Goal: Find specific fact: Find specific page/section

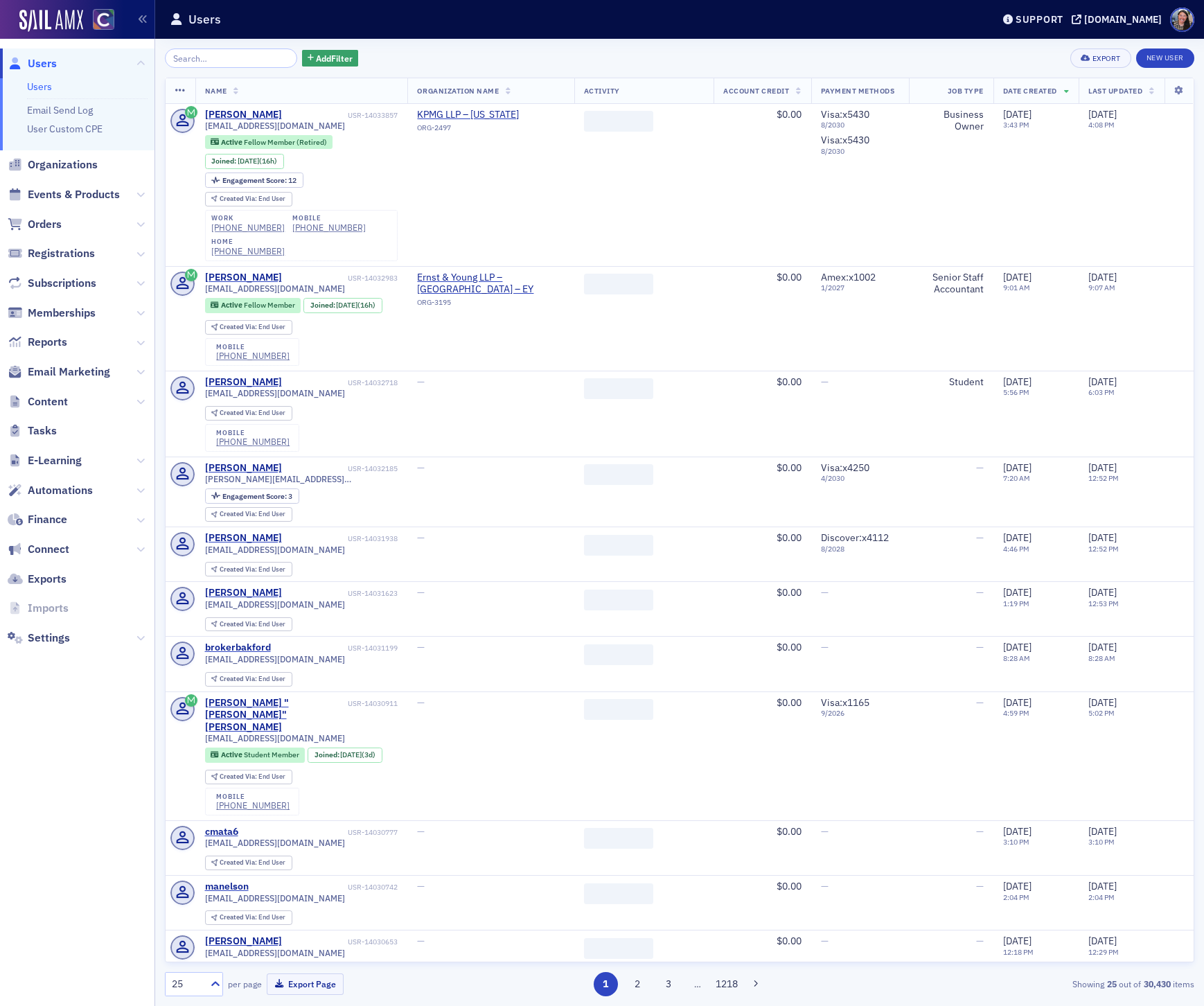
click at [42, 87] on link "Users" at bounding box center [39, 87] width 25 height 12
click at [216, 60] on input "search" at bounding box center [231, 57] width 132 height 19
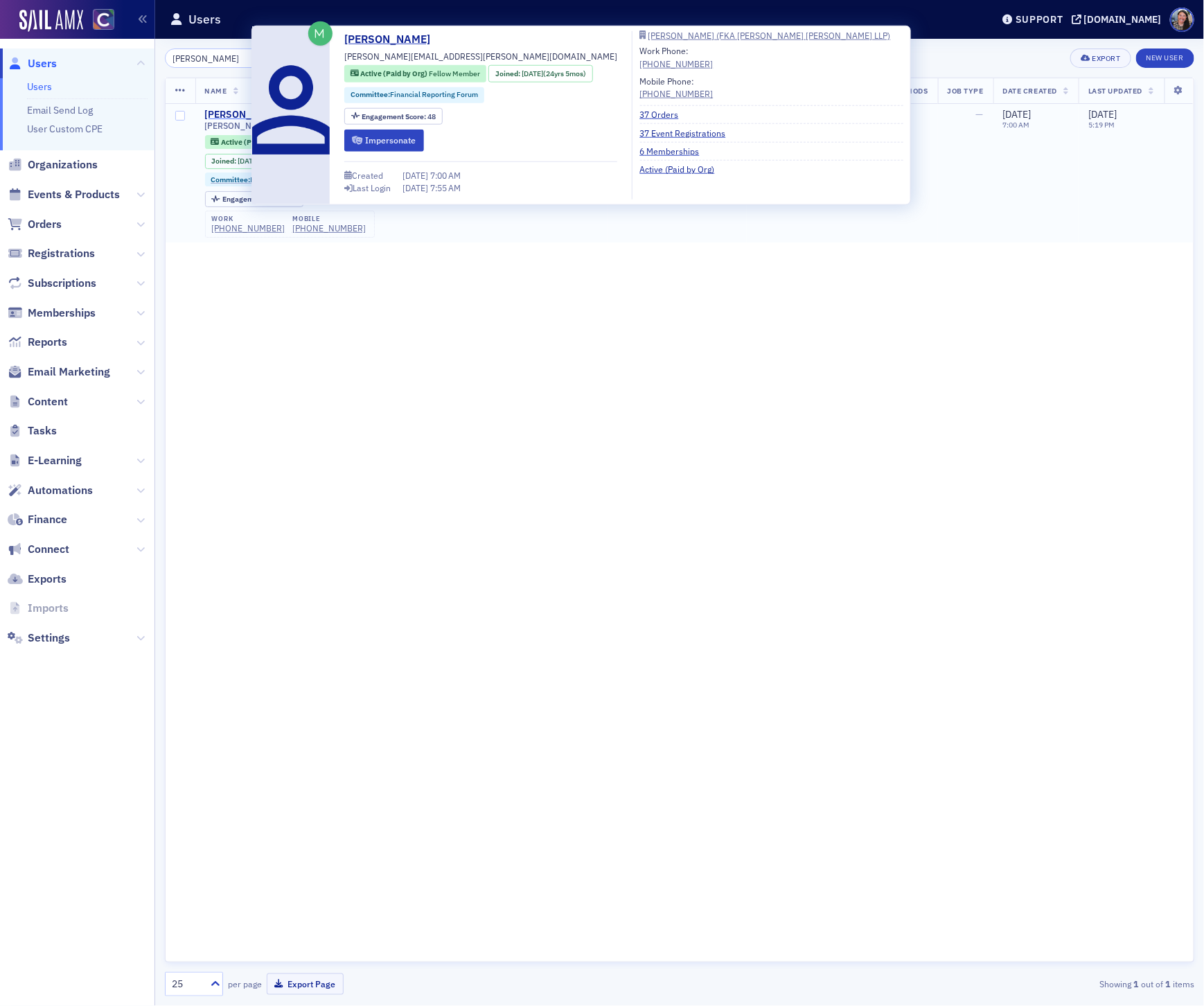
type input "[PERSON_NAME]"
click at [241, 115] on div "[PERSON_NAME]" at bounding box center [243, 115] width 77 height 12
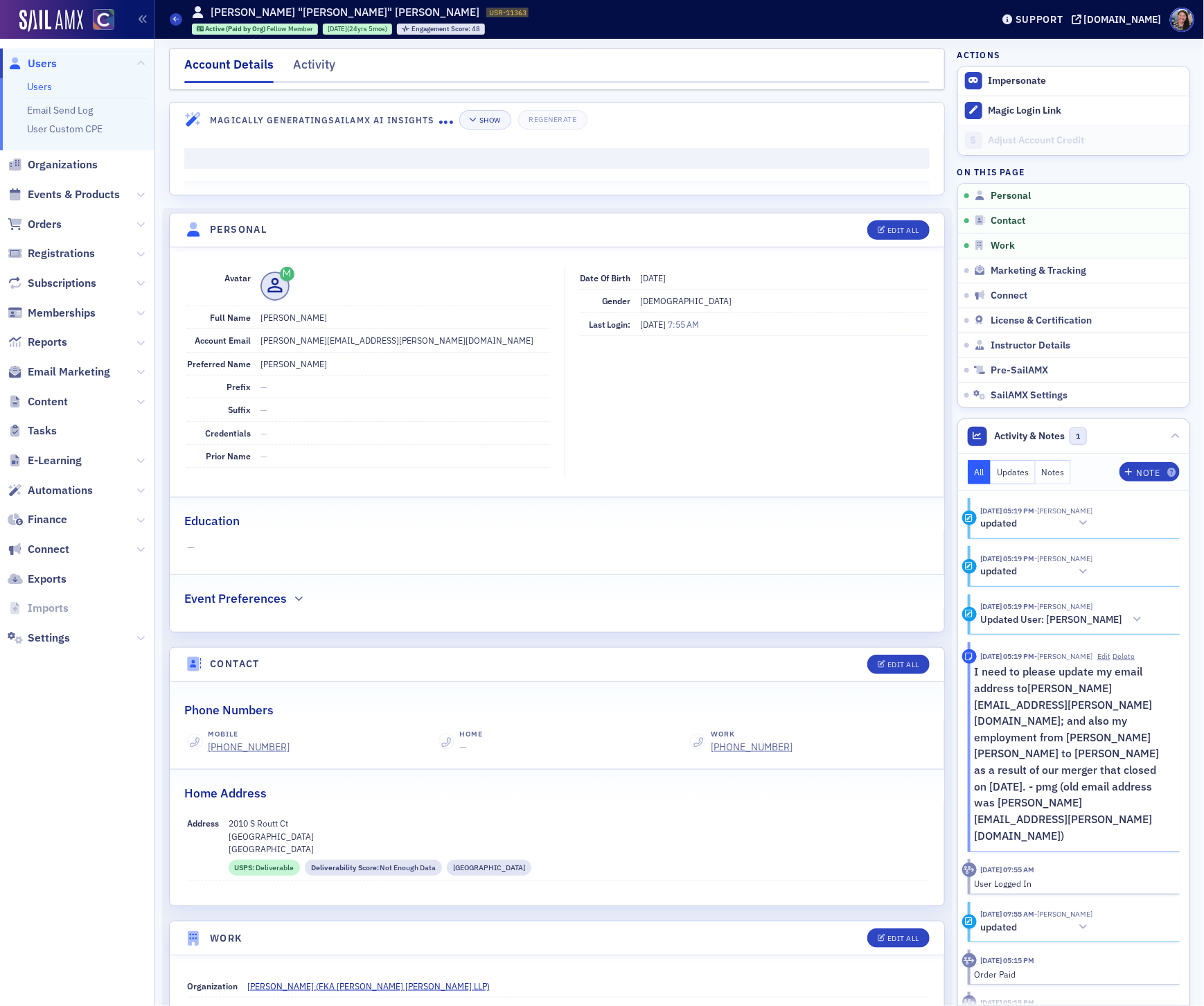
drag, startPoint x: 351, startPoint y: 316, endPoint x: 310, endPoint y: 317, distance: 41.0
click at [310, 317] on dd "[PERSON_NAME]" at bounding box center [405, 317] width 290 height 22
copy dd "[PERSON_NAME]"
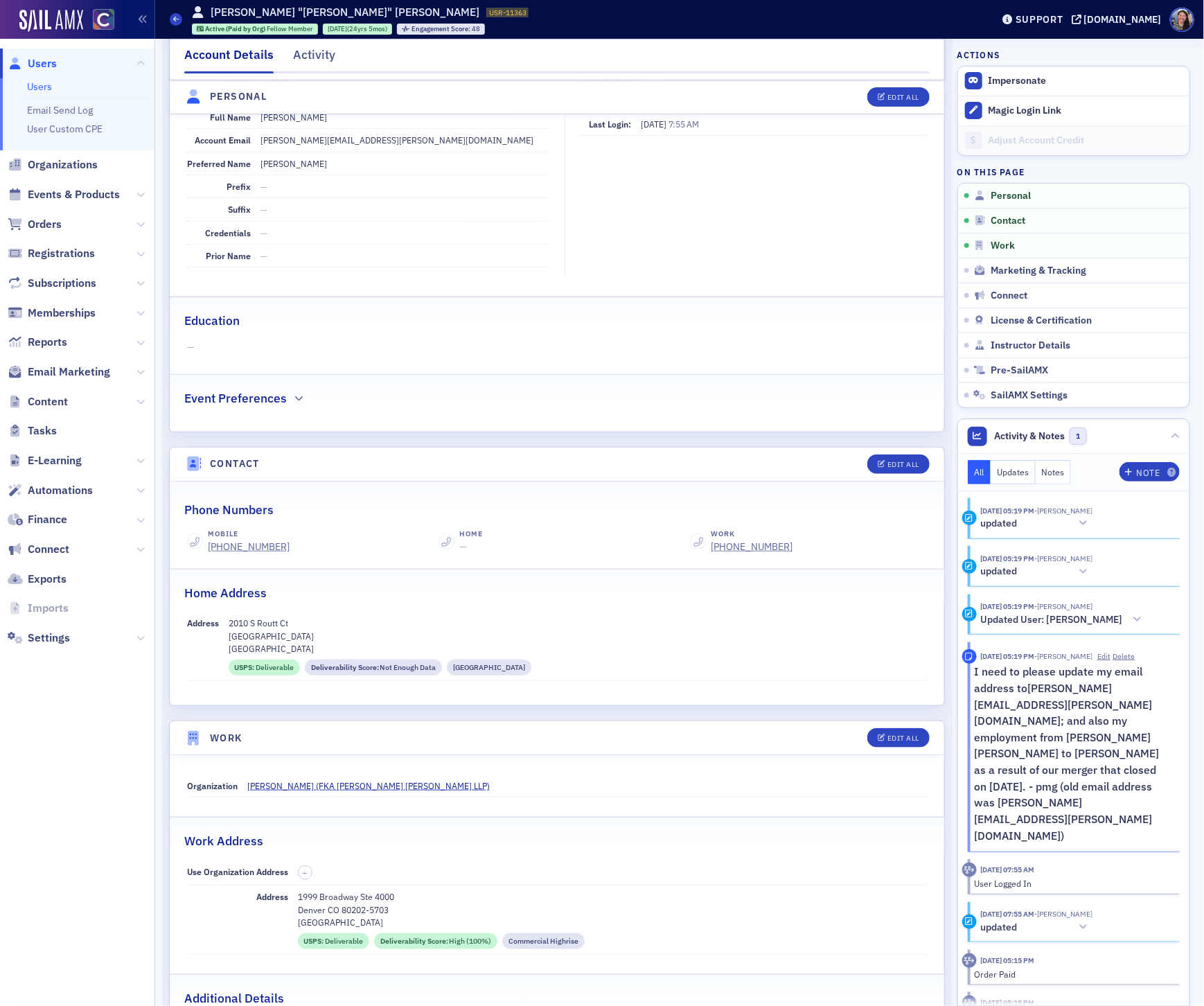
scroll to position [246, 0]
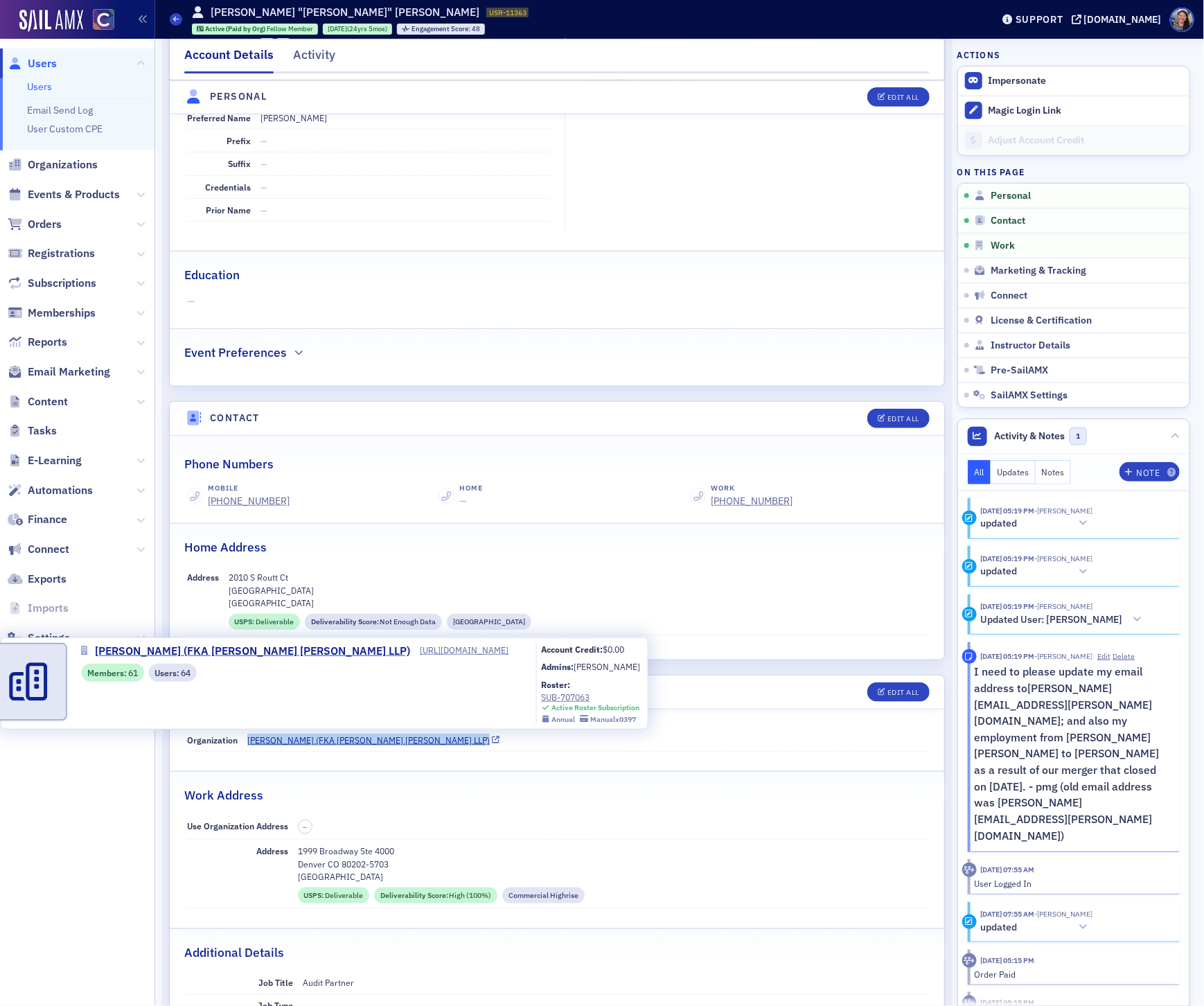
copy span "[PERSON_NAME] (FKA [PERSON_NAME] [PERSON_NAME] LLP)"
